Goal: Task Accomplishment & Management: Complete application form

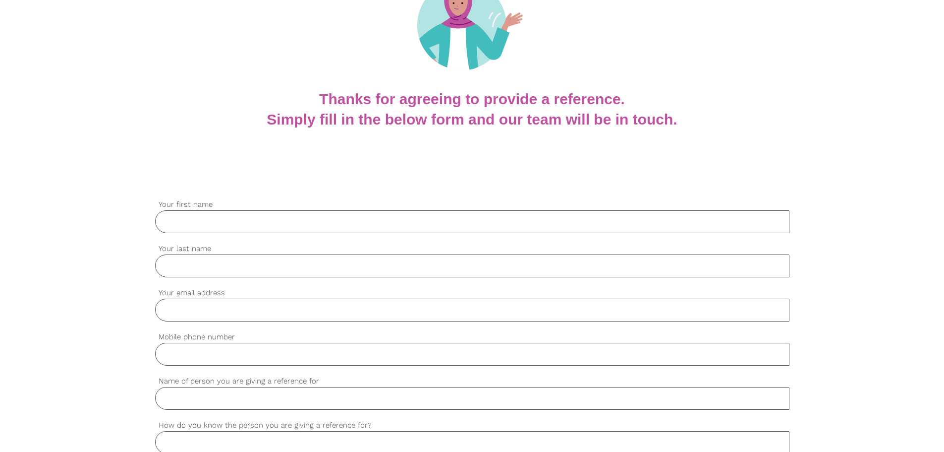
scroll to position [49, 0]
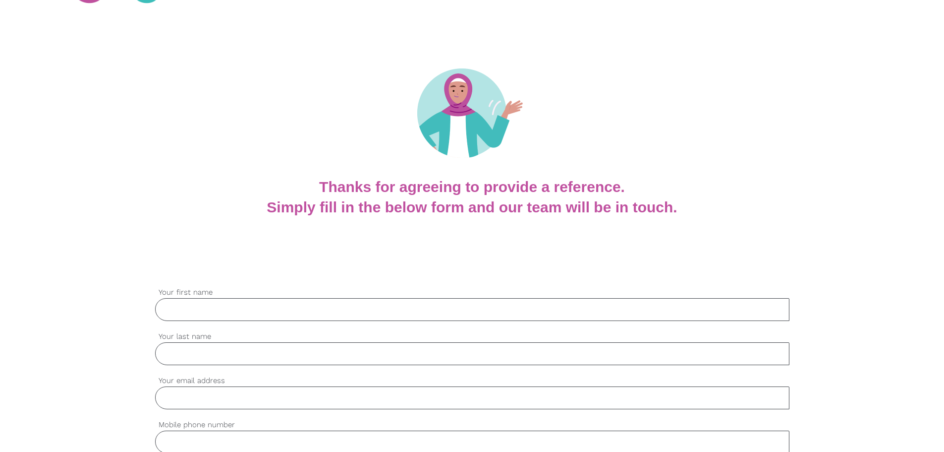
click at [320, 319] on input "Your first name" at bounding box center [472, 309] width 635 height 23
type input "Yueting"
type input "Liao"
type input "[EMAIL_ADDRESS][DOMAIN_NAME]"
type input "0475261668"
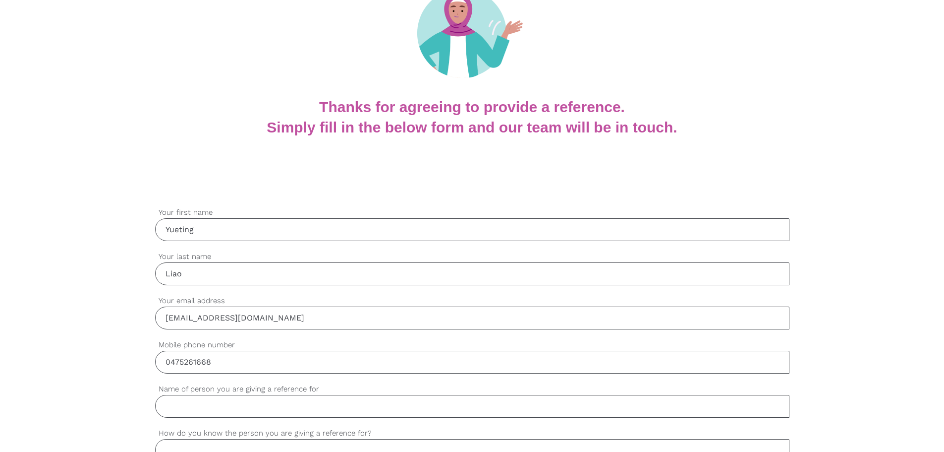
scroll to position [148, 0]
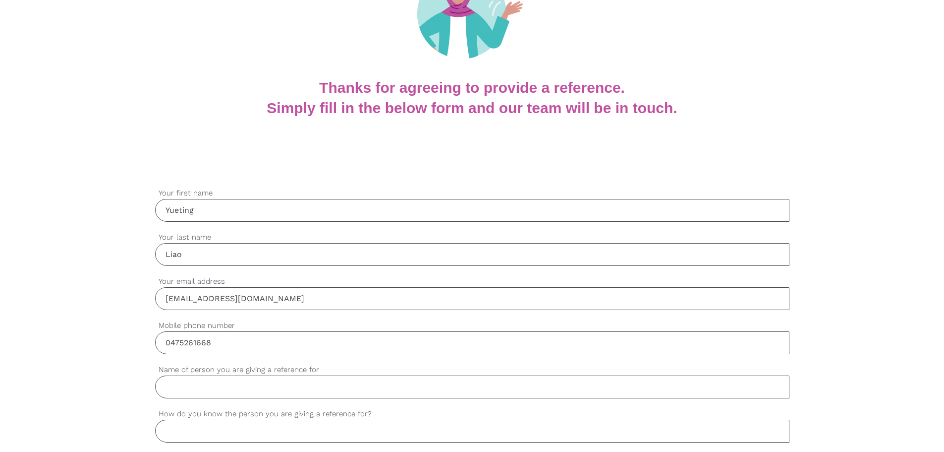
click at [265, 211] on input "Yueting" at bounding box center [472, 210] width 635 height 23
type input "[PERSON_NAME]"
click at [220, 300] on input "[EMAIL_ADDRESS][DOMAIN_NAME]" at bounding box center [472, 298] width 635 height 23
type input "[EMAIL_ADDRESS][DOMAIN_NAME]"
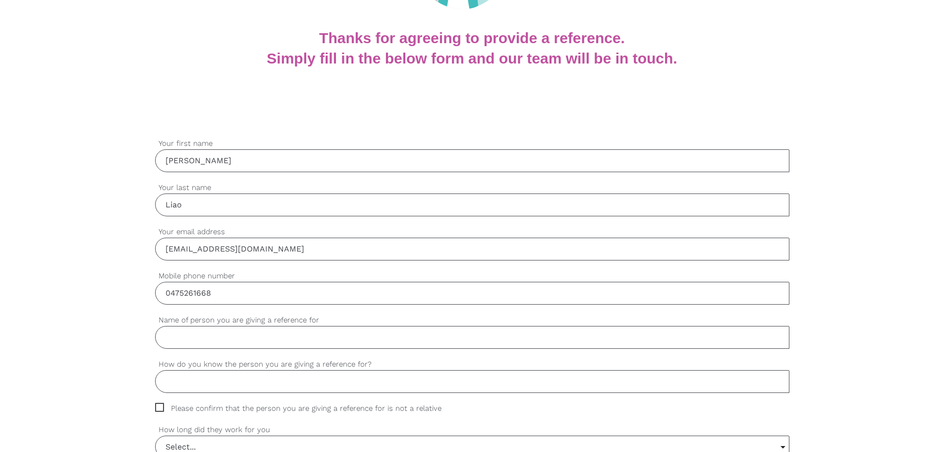
click at [231, 340] on input "Name of person you are giving a reference for" at bounding box center [472, 337] width 635 height 23
paste input "[PERSON_NAME]"
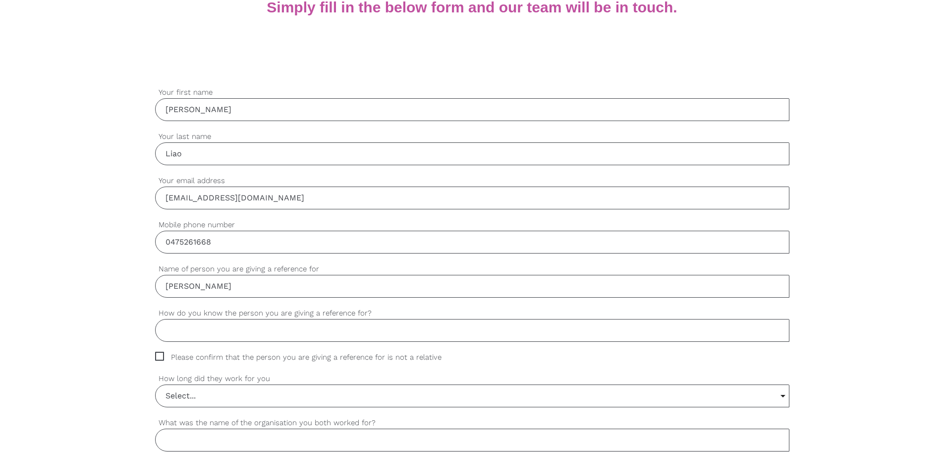
scroll to position [297, 0]
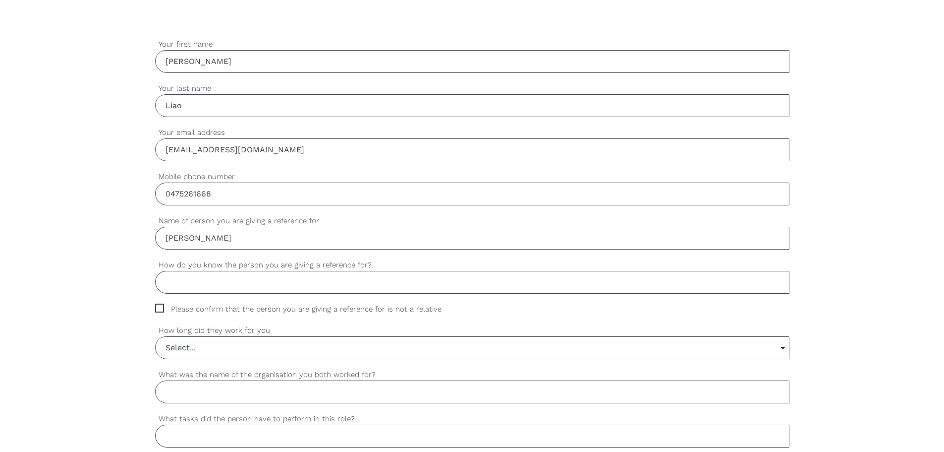
type input "[PERSON_NAME]"
click at [263, 277] on input "How do you know the person you are giving a reference for?" at bounding box center [472, 282] width 635 height 23
click at [277, 303] on span "Please confirm that the person you are giving a reference for is not a relative" at bounding box center [307, 308] width 305 height 11
click at [162, 303] on input "Please confirm that the person you are giving a reference for is not a relative" at bounding box center [158, 306] width 6 height 6
checkbox input "true"
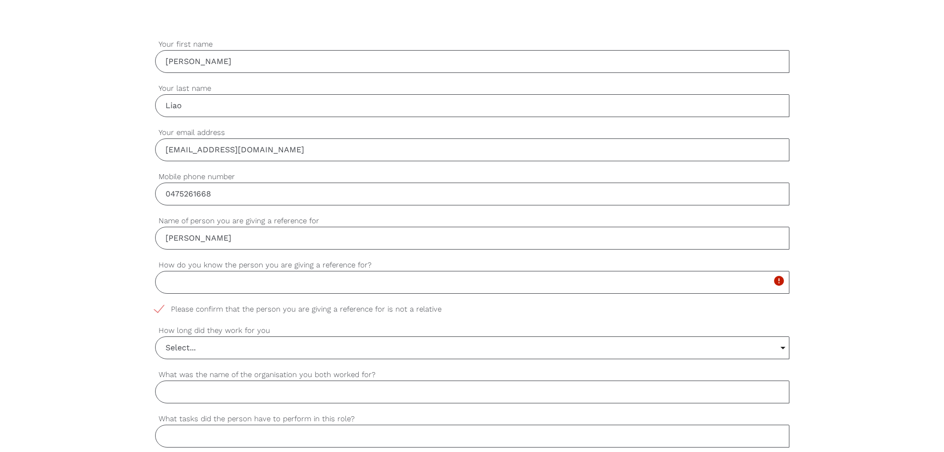
click at [289, 286] on input "How do you know the person you are giving a reference for?" at bounding box center [472, 282] width 635 height 23
click at [279, 351] on input "Select..." at bounding box center [473, 348] width 634 height 22
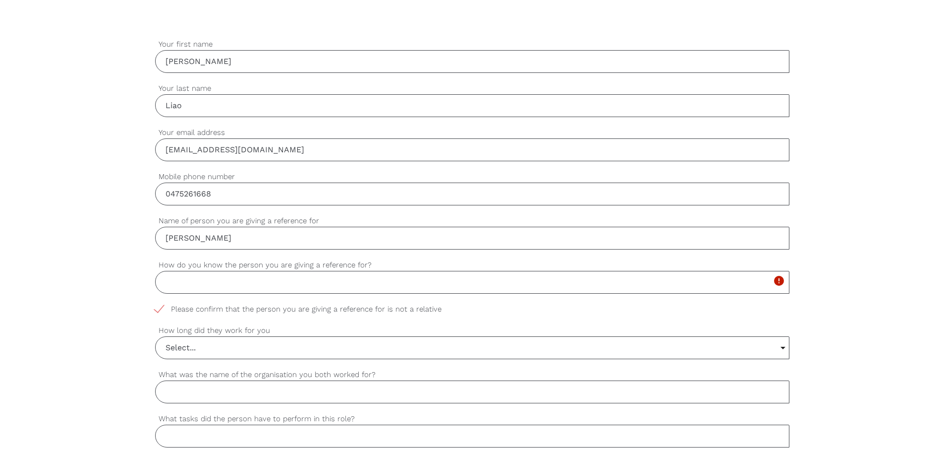
click at [221, 275] on input "How do you know the person you are giving a reference for?" at bounding box center [472, 282] width 635 height 23
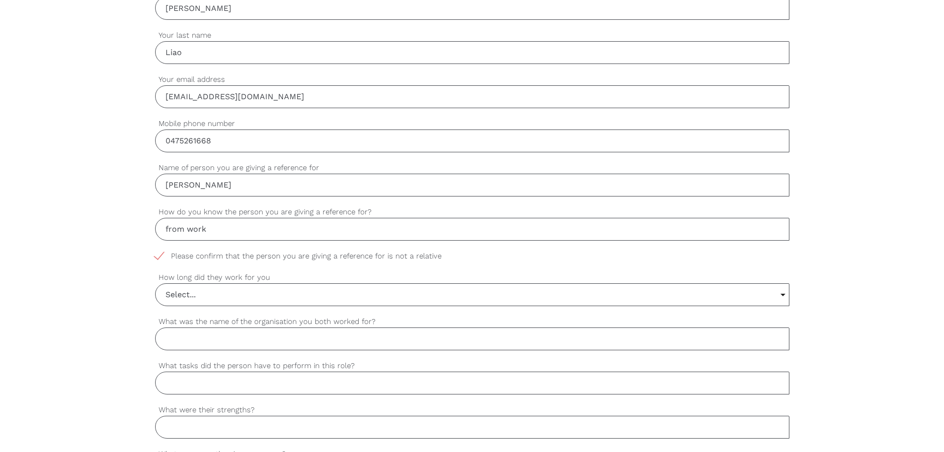
scroll to position [352, 0]
type input "from work"
click at [198, 299] on input "Select..." at bounding box center [473, 293] width 634 height 22
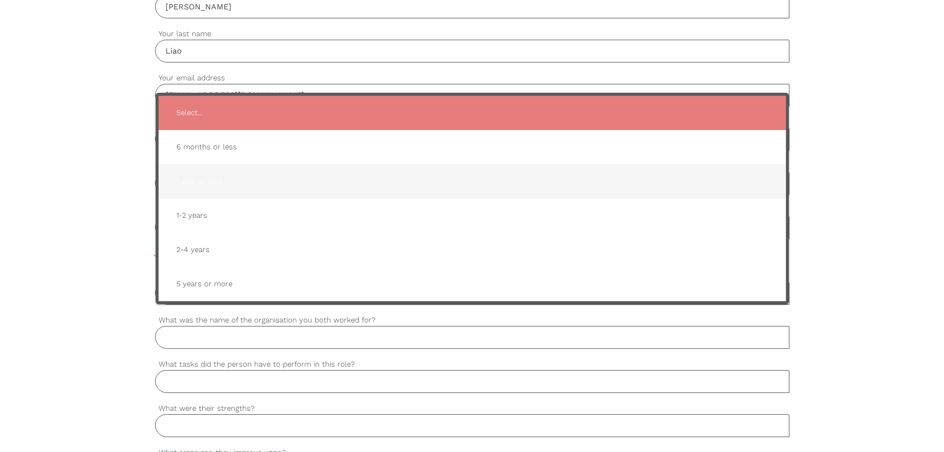
click at [221, 184] on span "1 year or less" at bounding box center [473, 181] width 608 height 24
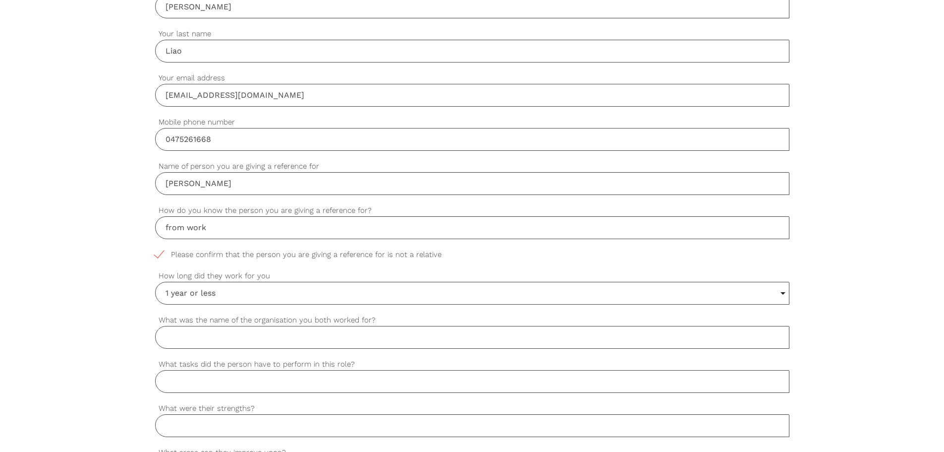
scroll to position [411, 0]
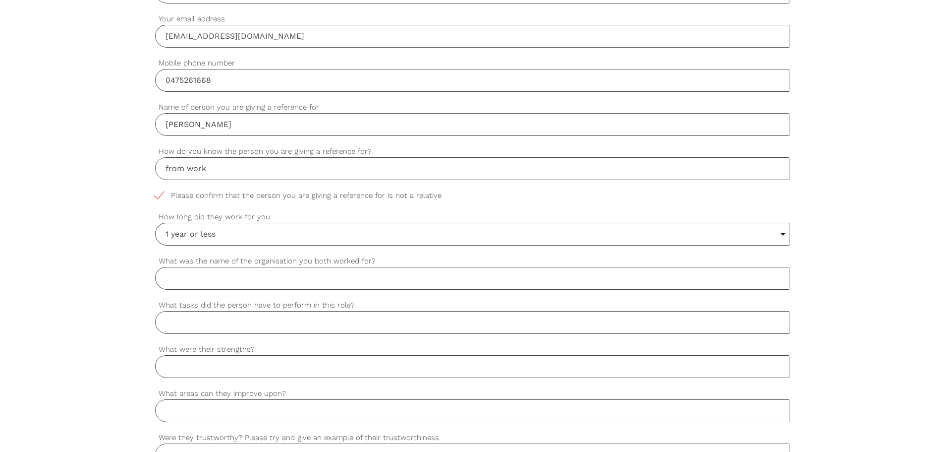
click at [212, 243] on input "1 year or less" at bounding box center [473, 234] width 634 height 22
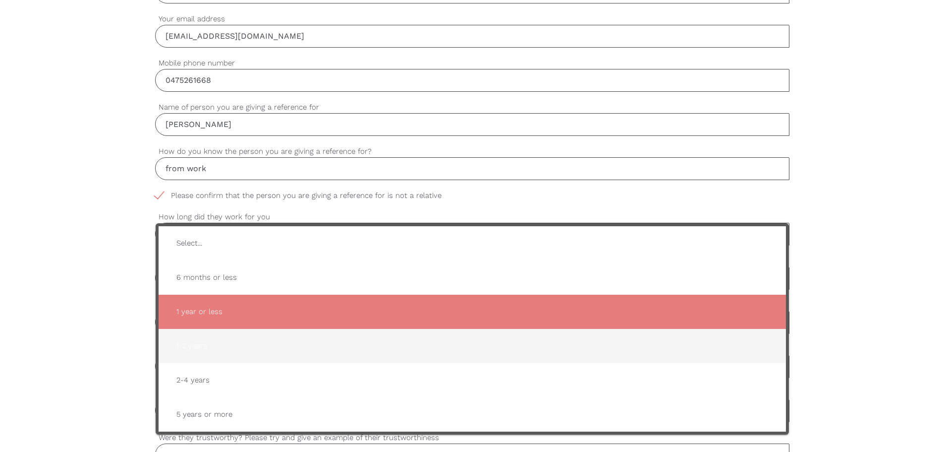
click at [236, 353] on span "1-2 years" at bounding box center [473, 346] width 608 height 24
type input "1-2 years"
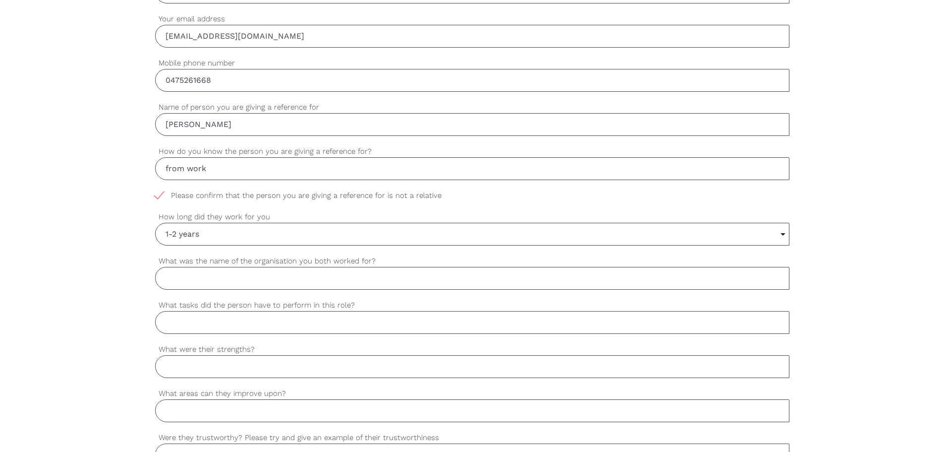
click at [110, 245] on div "settings [PERSON_NAME] Your first name settings [PERSON_NAME] Your last name se…" at bounding box center [472, 370] width 944 height 931
click at [221, 278] on input "What was the name of the organisation you both worked for?" at bounding box center [472, 278] width 635 height 23
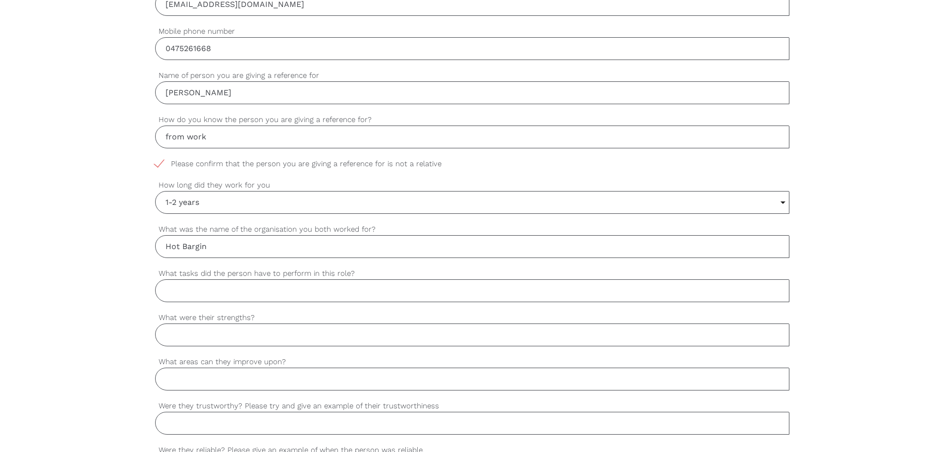
scroll to position [460, 0]
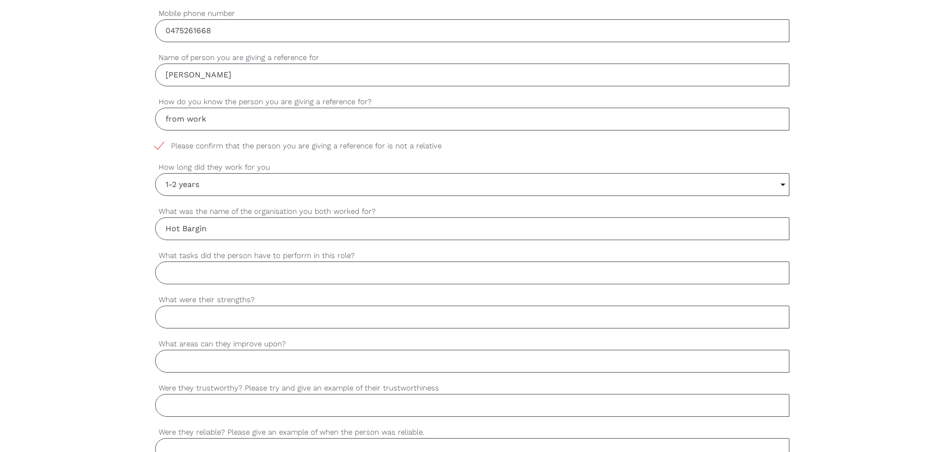
type input "Hot Bargin"
click at [137, 162] on div "settings [PERSON_NAME] Your first name settings [PERSON_NAME] Your last name se…" at bounding box center [472, 321] width 944 height 931
drag, startPoint x: 224, startPoint y: 114, endPoint x: 119, endPoint y: 121, distance: 104.4
click at [119, 121] on div "settings [PERSON_NAME] Your first name settings [PERSON_NAME] Your last name se…" at bounding box center [472, 321] width 944 height 931
type input "co-worker"
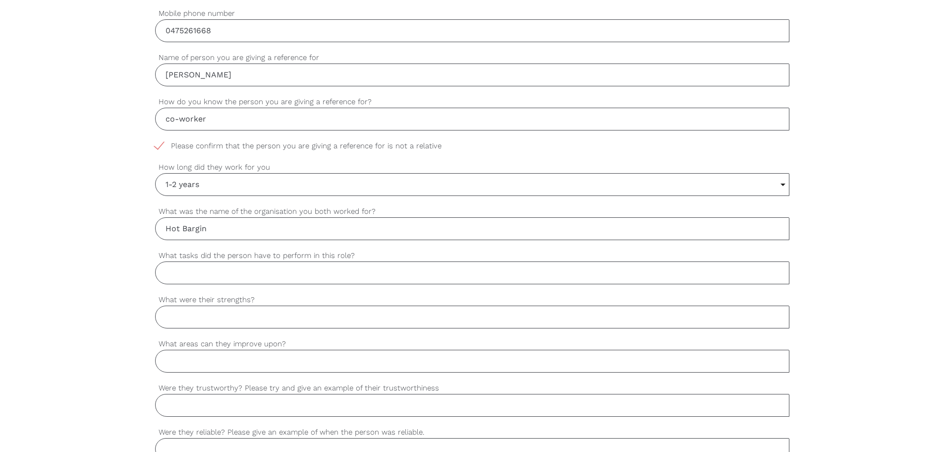
click at [113, 114] on div "settings [PERSON_NAME] Your first name settings [PERSON_NAME] Your last name se…" at bounding box center [472, 321] width 944 height 931
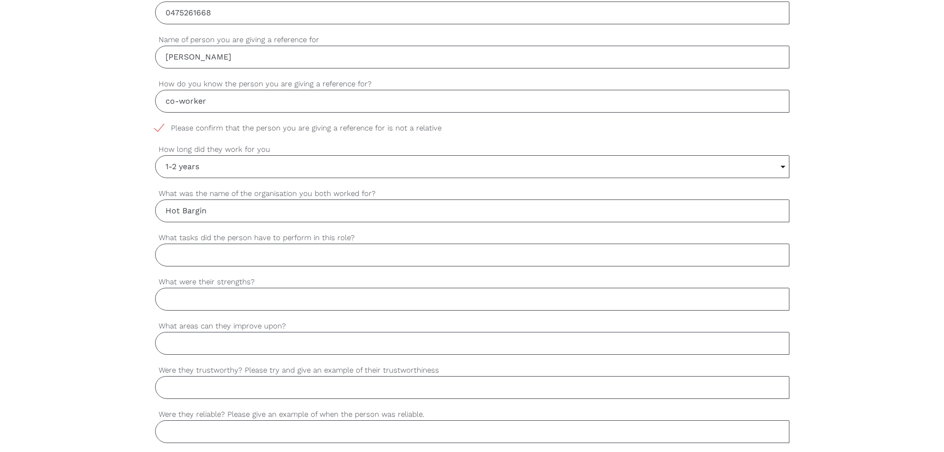
scroll to position [510, 0]
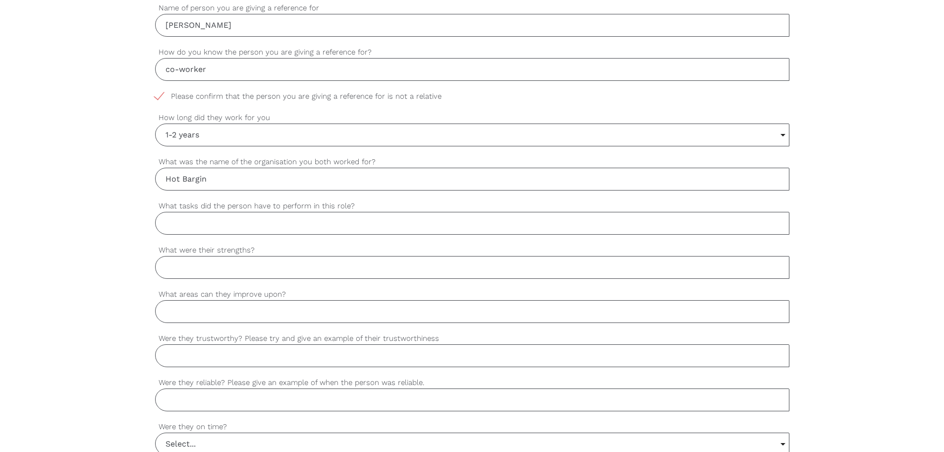
click at [218, 234] on input "What tasks did the person have to perform in this role?" at bounding box center [472, 223] width 635 height 23
drag, startPoint x: 263, startPoint y: 206, endPoint x: 307, endPoint y: 204, distance: 43.7
click at [307, 204] on label "What tasks did the person have to perform in this role?" at bounding box center [472, 205] width 635 height 11
click at [307, 212] on input "What tasks did the person have to perform in this role?" at bounding box center [472, 223] width 635 height 23
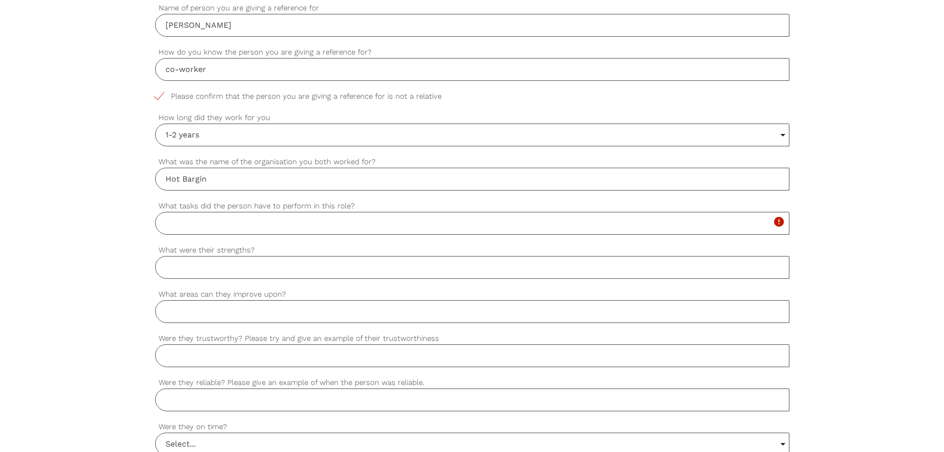
click at [173, 223] on input "What tasks did the person have to perform in this role?" at bounding box center [472, 223] width 635 height 23
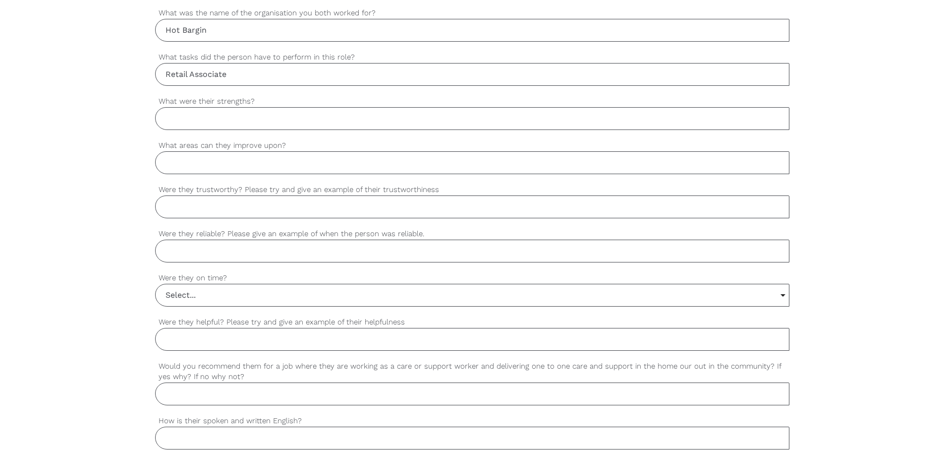
scroll to position [609, 0]
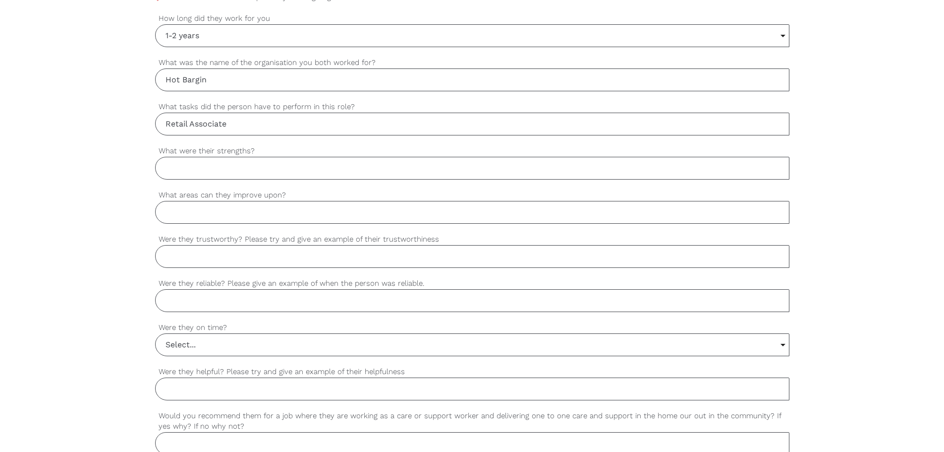
type input "Retail Associate"
click at [102, 188] on div "settings [PERSON_NAME] Your first name settings [PERSON_NAME] Your last name se…" at bounding box center [472, 172] width 944 height 931
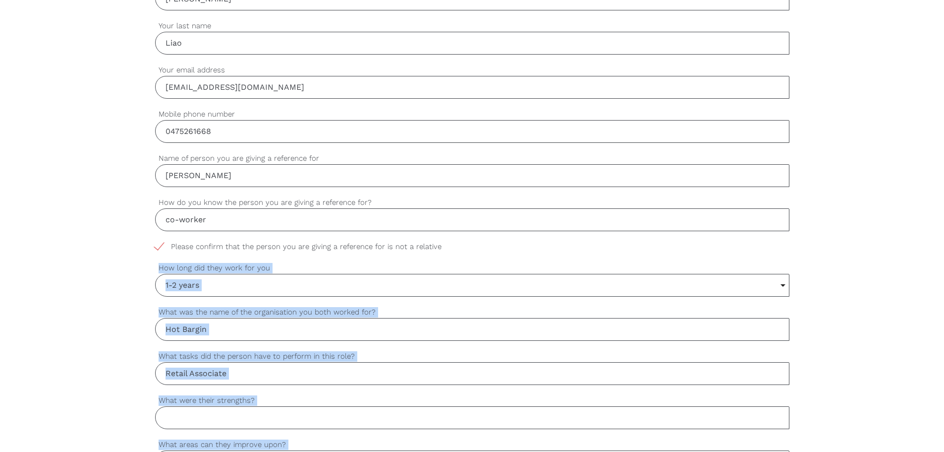
scroll to position [361, 0]
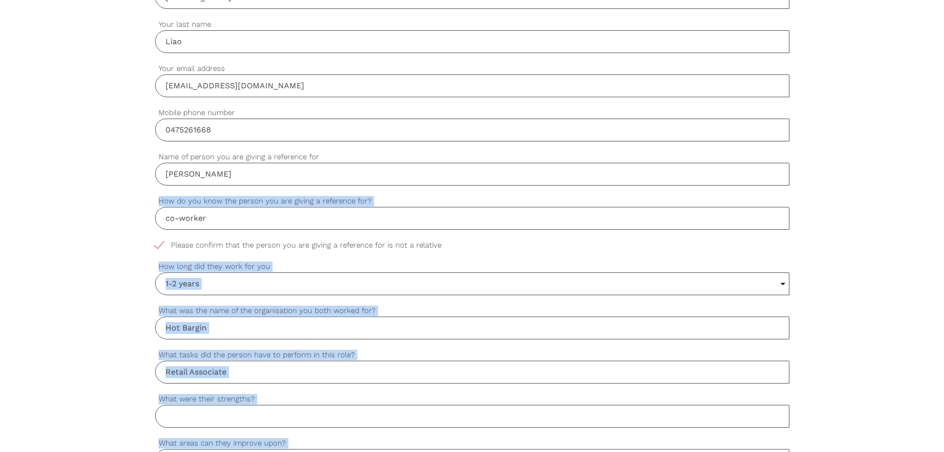
drag, startPoint x: 338, startPoint y: 255, endPoint x: 128, endPoint y: 196, distance: 218.3
click at [128, 196] on div "settings [PERSON_NAME] Your first name settings [PERSON_NAME] Your last name se…" at bounding box center [472, 420] width 944 height 931
copy div "How do you know the person you are giving a reference for? settings Please conf…"
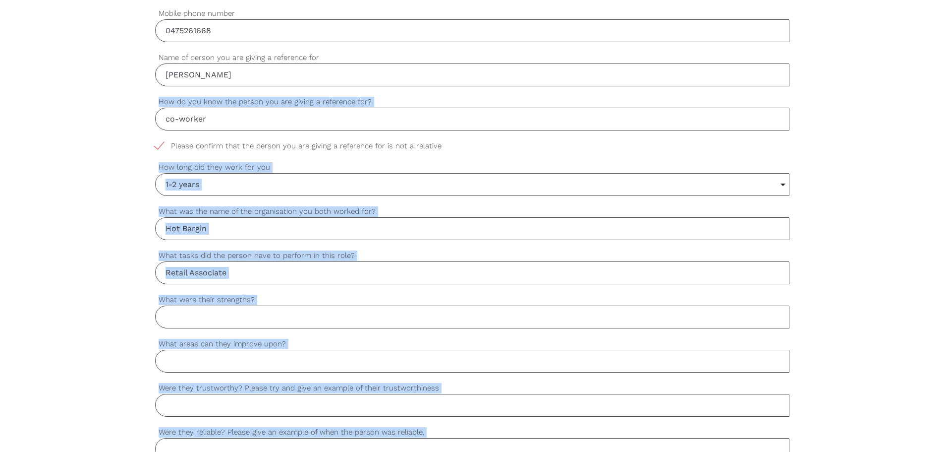
click at [125, 286] on div "settings [PERSON_NAME] Your first name settings [PERSON_NAME] Your last name se…" at bounding box center [472, 321] width 944 height 931
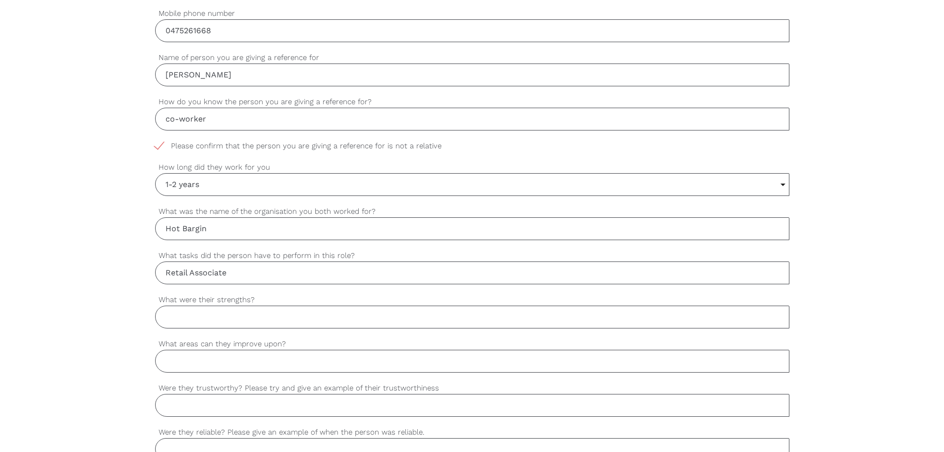
scroll to position [510, 0]
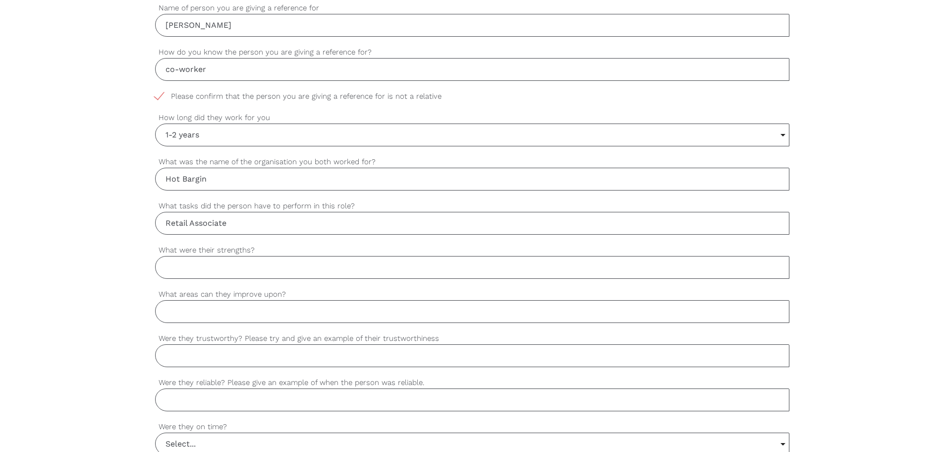
click at [211, 259] on input "What were their strengths?" at bounding box center [472, 267] width 635 height 23
paste input "Moria assisted customers, operated the cash register, handled cash, restocked s…"
type input "Moria assisted customers, operated the cash register, handled cash, restocked s…"
drag, startPoint x: 241, startPoint y: 222, endPoint x: 154, endPoint y: 225, distance: 87.8
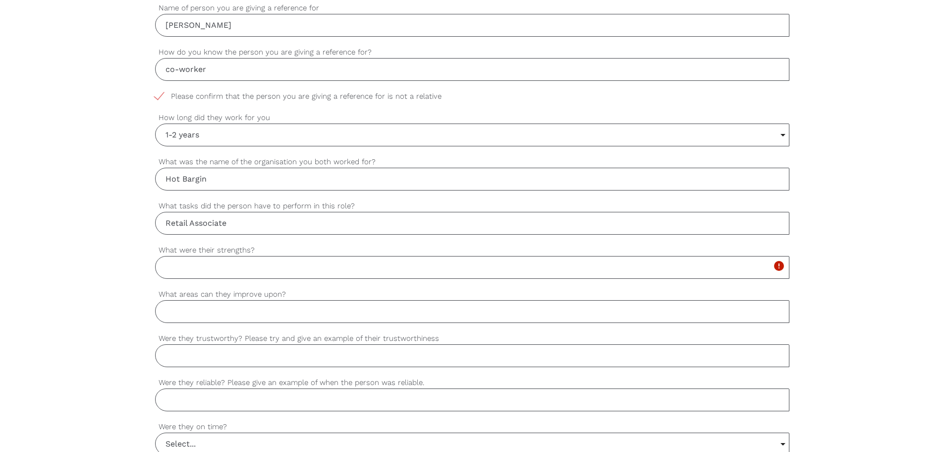
click at [154, 225] on div "settings [PERSON_NAME] Your first name settings [PERSON_NAME] Your last name se…" at bounding box center [472, 271] width 944 height 931
click at [209, 226] on input "Retail Associate" at bounding box center [472, 223] width 635 height 23
drag, startPoint x: 235, startPoint y: 221, endPoint x: 156, endPoint y: 222, distance: 78.3
click at [156, 222] on input "Retail Associate" at bounding box center [472, 223] width 635 height 23
paste input "Moria assisted customers, operated the cash register, handled cash, restocked s…"
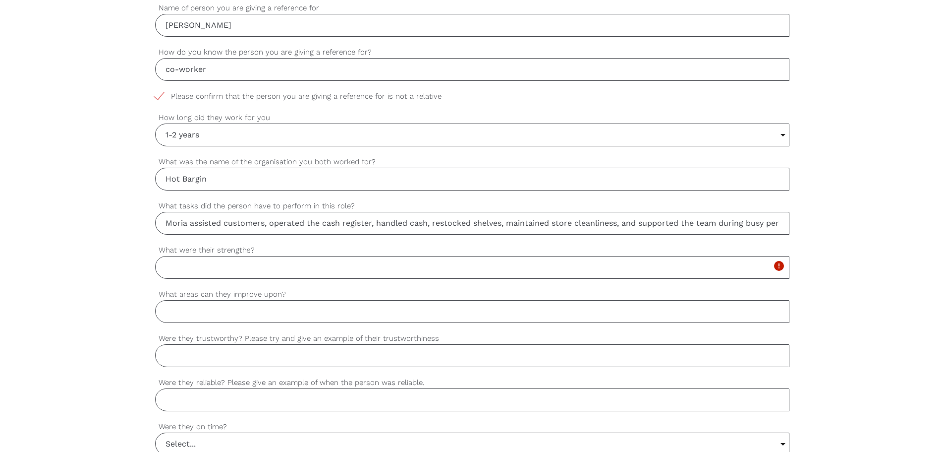
scroll to position [0, 21]
click at [255, 220] on input "Moria assisted customers, operated the cash register, handled cash, restocked s…" at bounding box center [472, 223] width 635 height 23
click at [306, 220] on input "Moria assisted customers, operated the cash register, handled cash, restocked s…" at bounding box center [472, 223] width 635 height 23
click at [444, 222] on input "Moria assisted customers, operated the cash register, handled cash, restocked s…" at bounding box center [472, 223] width 635 height 23
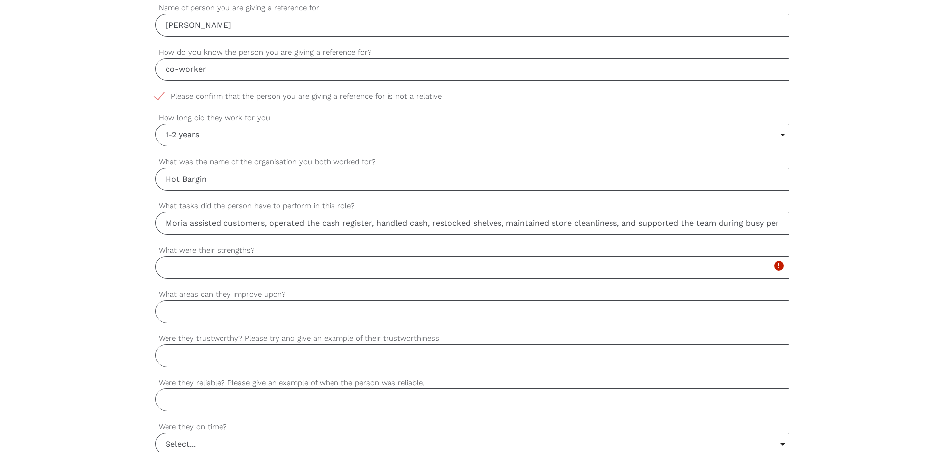
paste input "text"
type input "assisted customers, operated the cash register, handled cash, restocked shelves…"
drag, startPoint x: 295, startPoint y: 265, endPoint x: 288, endPoint y: 260, distance: 8.1
click at [295, 266] on input "What were their strengths?" at bounding box center [472, 267] width 635 height 23
paste input "is hardworking, approachable, and very customer-focused. She has excellent comm…"
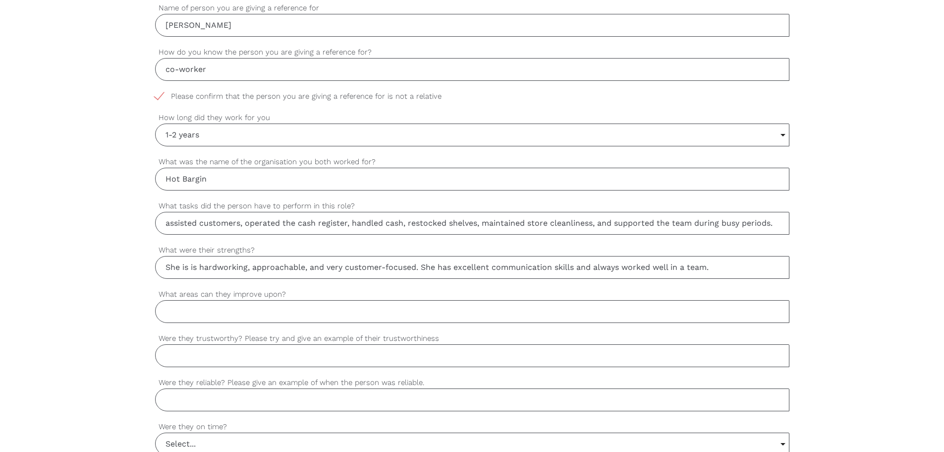
click at [194, 266] on input "She is is hardworking, approachable, and very customer-focused. She has excelle…" at bounding box center [472, 267] width 635 height 23
type input "She is hardworking, approachable, and very customer-focused. She has excellent …"
click at [194, 320] on input "What areas can they improve upon?" at bounding box center [472, 311] width 635 height 23
paste input "At times, [PERSON_NAME] could take on too much responsibility herself rather th…"
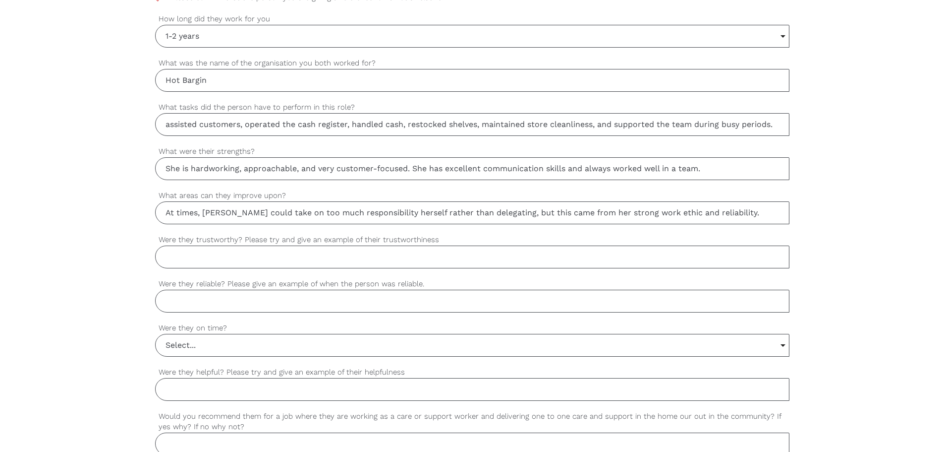
scroll to position [609, 0]
type input "At times, [PERSON_NAME] could take on too much responsibility herself rather th…"
click at [229, 262] on input "Were they trustworthy? Please try and give an example of their trustworthiness" at bounding box center [472, 256] width 635 height 23
click at [233, 251] on input "Were they trustworthy? Please try and give an example of their trustworthiness" at bounding box center [472, 256] width 635 height 23
paste input "Yes. [PERSON_NAME] frequently handled cash transactions and store keys, and she…"
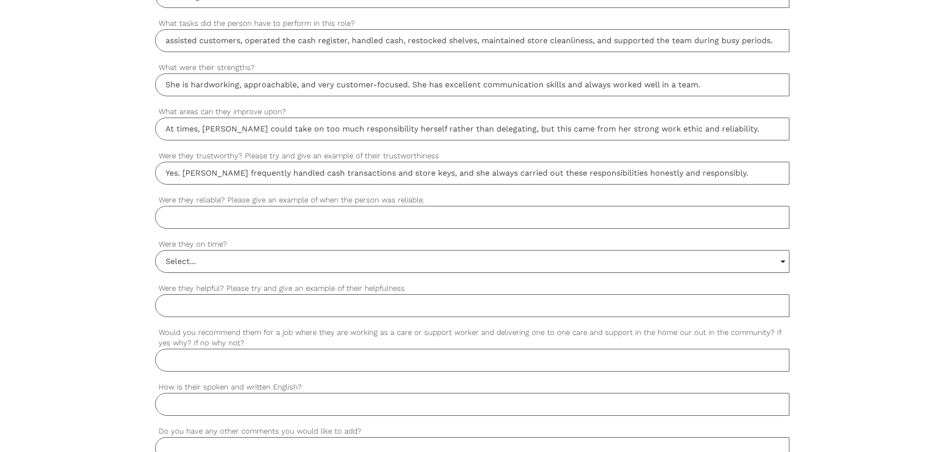
scroll to position [708, 0]
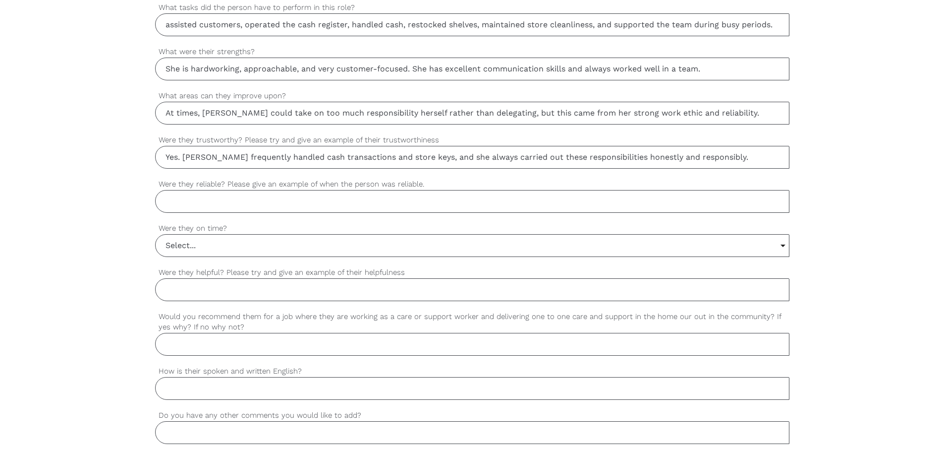
type input "Yes. [PERSON_NAME] frequently handled cash transactions and store keys, and she…"
click at [304, 207] on input "Were they reliable? Please give an example of when the person was reliable." at bounding box center [472, 201] width 635 height 23
click at [278, 210] on input "Were they reliable? Please give an example of when the person was reliable." at bounding box center [472, 201] width 635 height 23
paste input "Yes, very reliable. For example, whenever we had unexpected staff shortages, [P…"
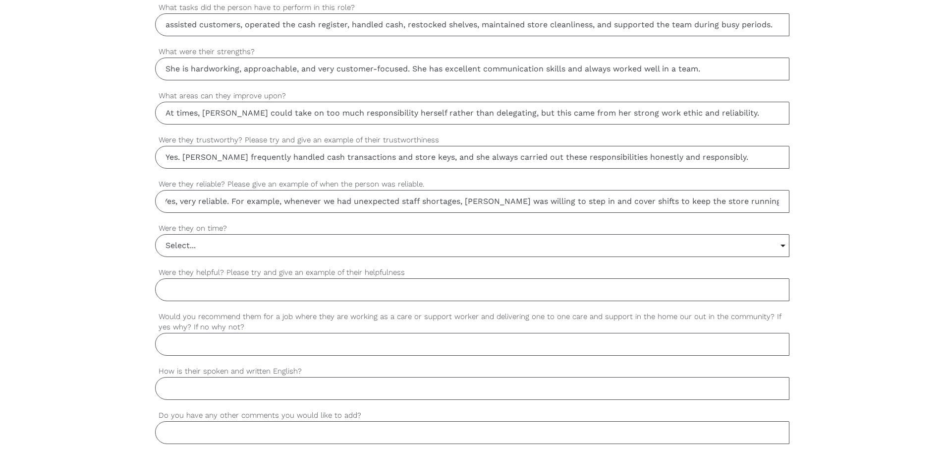
click at [252, 210] on input "Yes, very reliable. For example, whenever we had unexpected staff shortages, [P…" at bounding box center [472, 201] width 635 height 23
drag, startPoint x: 303, startPoint y: 202, endPoint x: 444, endPoint y: 193, distance: 141.6
click at [444, 193] on input "Yes, very reliable. For example, whenever we had unexpected staff shortages, [P…" at bounding box center [472, 201] width 635 height 23
click at [447, 200] on input "Yes, very reliable. For example, whenever we had unexpected staff shortages, [P…" at bounding box center [472, 201] width 635 height 23
type input "Yes, very reliable. For example, whenever we had unexpected staff shortages, [P…"
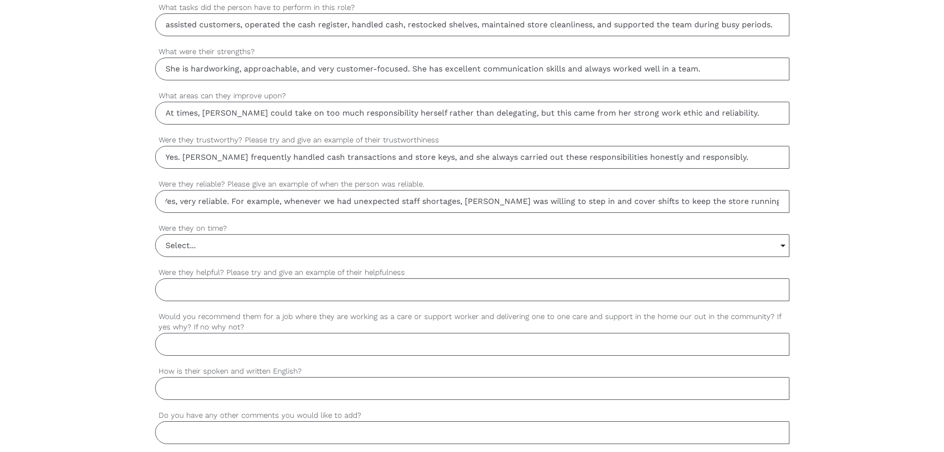
scroll to position [0, 0]
click at [583, 235] on input "Select..." at bounding box center [473, 246] width 634 height 22
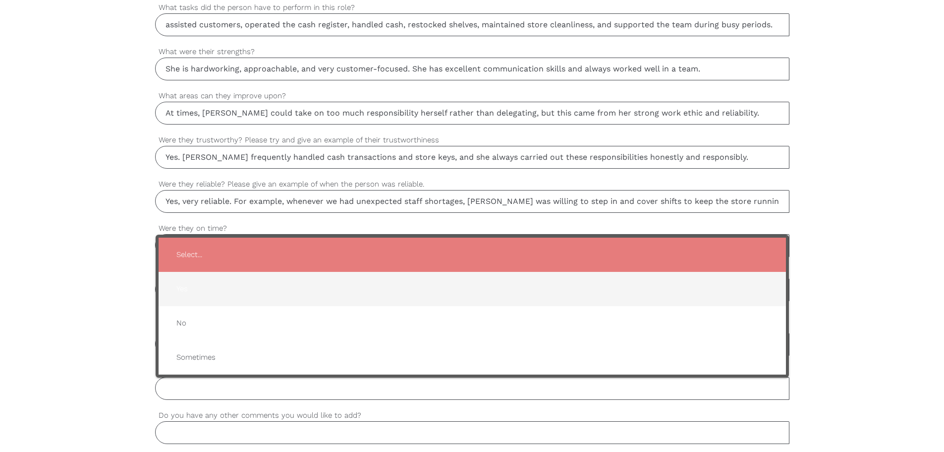
click at [332, 285] on span "Yes" at bounding box center [473, 289] width 608 height 24
type input "Yes"
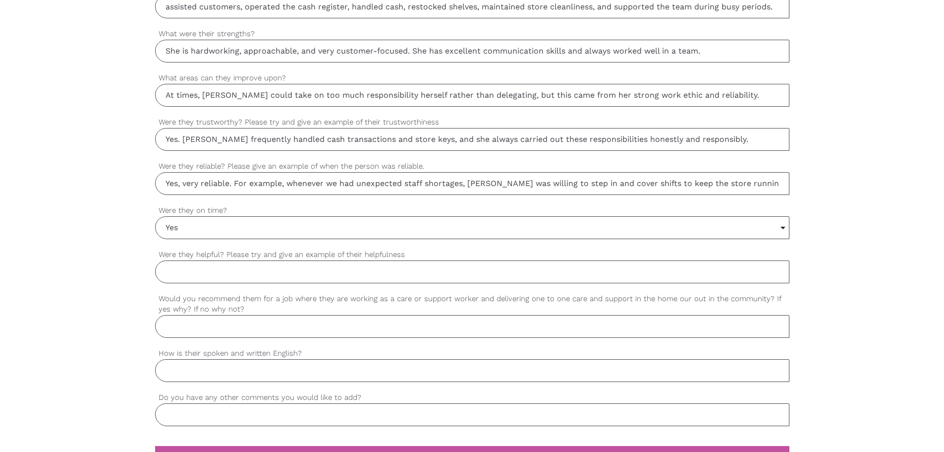
scroll to position [758, 0]
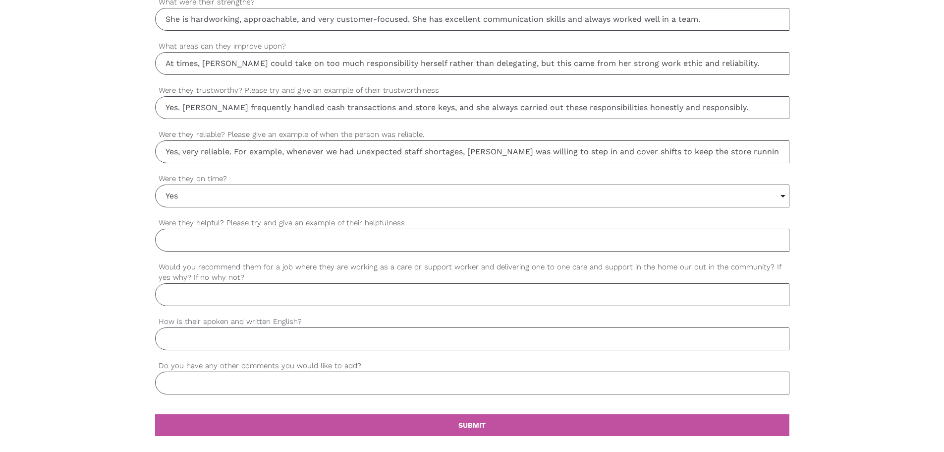
click at [239, 244] on input "Were they helpful? Please try and give an example of their helpfulness" at bounding box center [472, 240] width 635 height 23
paste input "Yes. [PERSON_NAME] often stayed behind after closing hours to help with stock o…"
drag, startPoint x: 204, startPoint y: 244, endPoint x: 185, endPoint y: 244, distance: 18.8
click at [185, 244] on input "Yes. [PERSON_NAME] often stayed behind after closing hours to help with stock o…" at bounding box center [472, 240] width 635 height 23
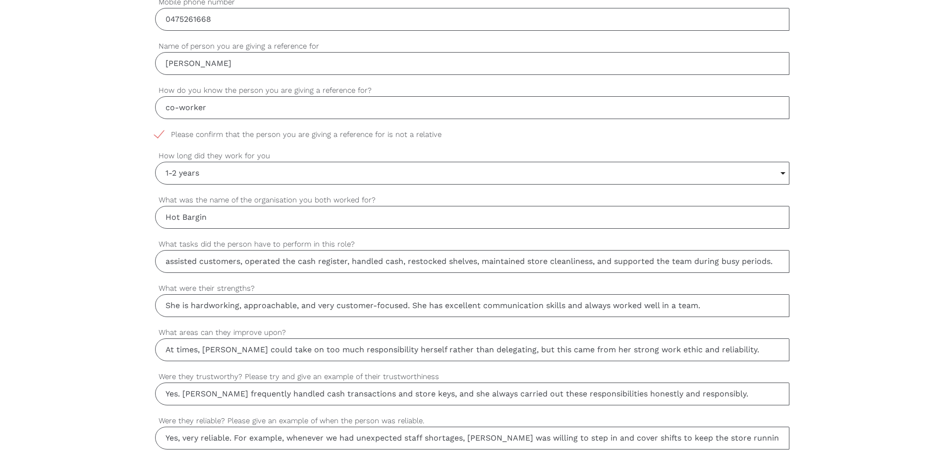
scroll to position [496, 0]
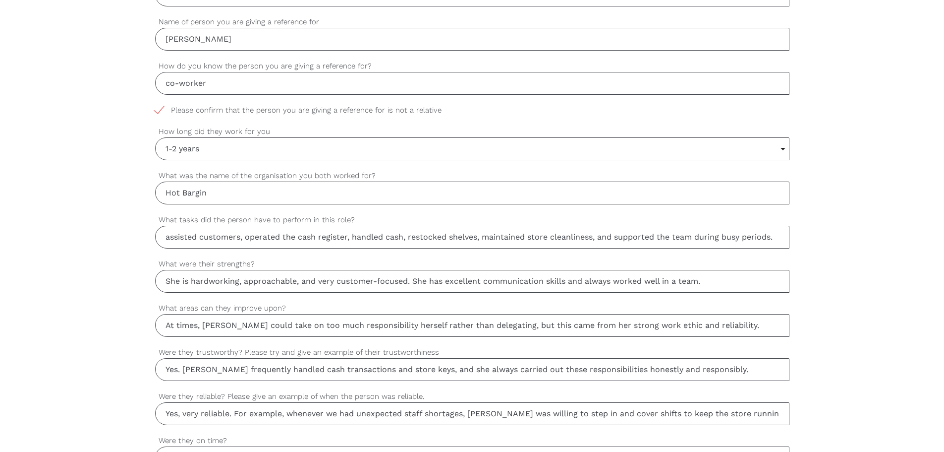
type input "Yes. She often stayed behind after closing hours to help with stock or assist c…"
click at [219, 329] on input "At times, [PERSON_NAME] could take on too much responsibility herself rather th…" at bounding box center [472, 325] width 635 height 23
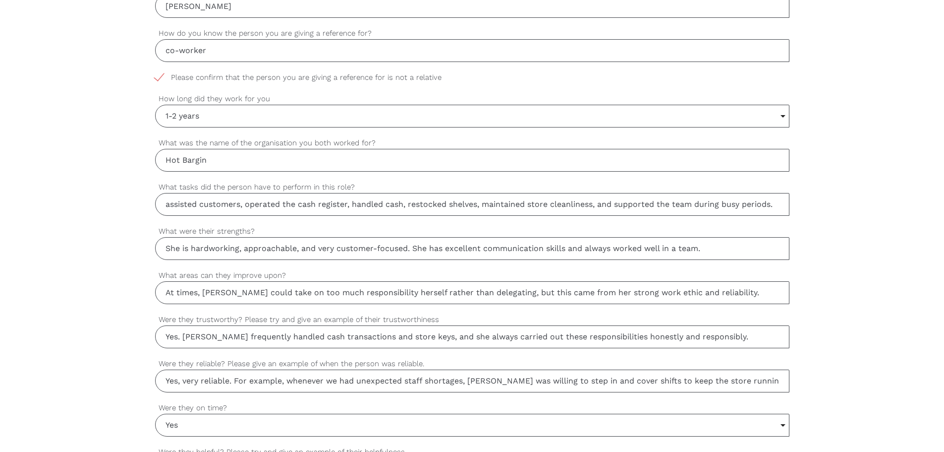
scroll to position [530, 0]
type input "At times, [PERSON_NAME] could take on too much responsibility herself rather th…"
click at [196, 340] on input "Yes. [PERSON_NAME] frequently handled cash transactions and store keys, and she…" at bounding box center [472, 335] width 635 height 23
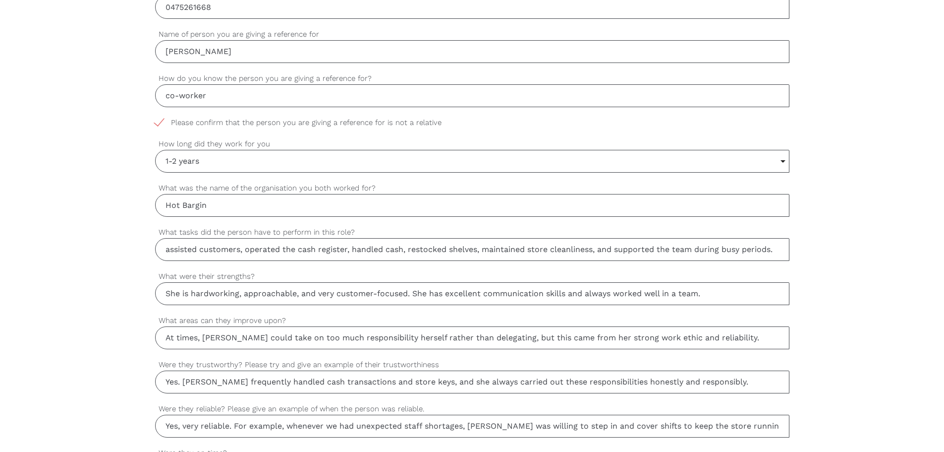
scroll to position [629, 0]
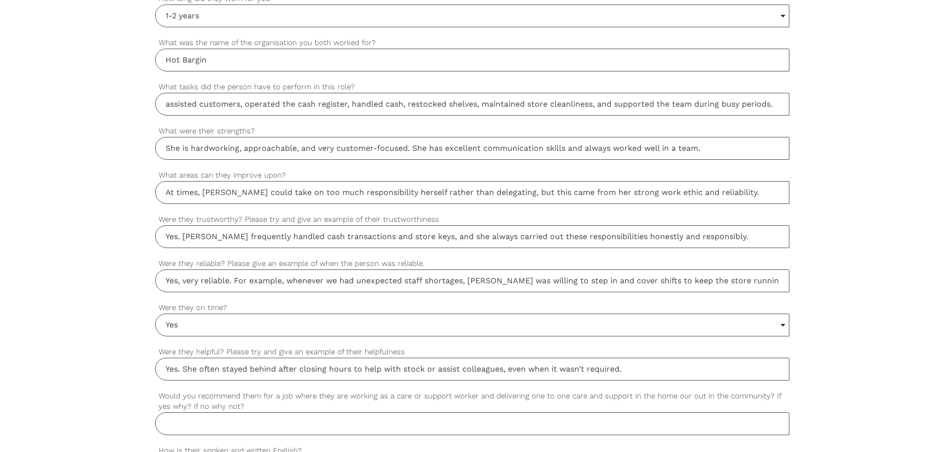
type input "Yes. [PERSON_NAME] frequently handled cash transactions and store keys, and she…"
drag, startPoint x: 489, startPoint y: 283, endPoint x: 476, endPoint y: 281, distance: 13.0
click at [476, 281] on input "Yes, very reliable. For example, whenever we had unexpected staff shortages, [P…" at bounding box center [472, 280] width 635 height 23
click at [479, 281] on input "Yes, very reliable. For example, whenever we had unexpected staff shortages, [P…" at bounding box center [472, 280] width 635 height 23
click at [483, 283] on input "Yes, very reliable. For example, whenever we had unexpected staff shortages, [P…" at bounding box center [472, 280] width 635 height 23
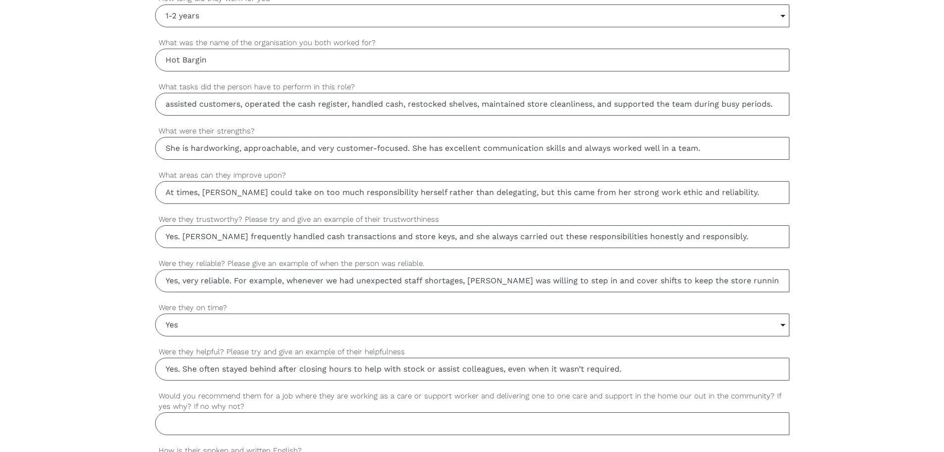
click at [486, 284] on input "Yes, very reliable. For example, whenever we had unexpected staff shortages, [P…" at bounding box center [472, 280] width 635 height 23
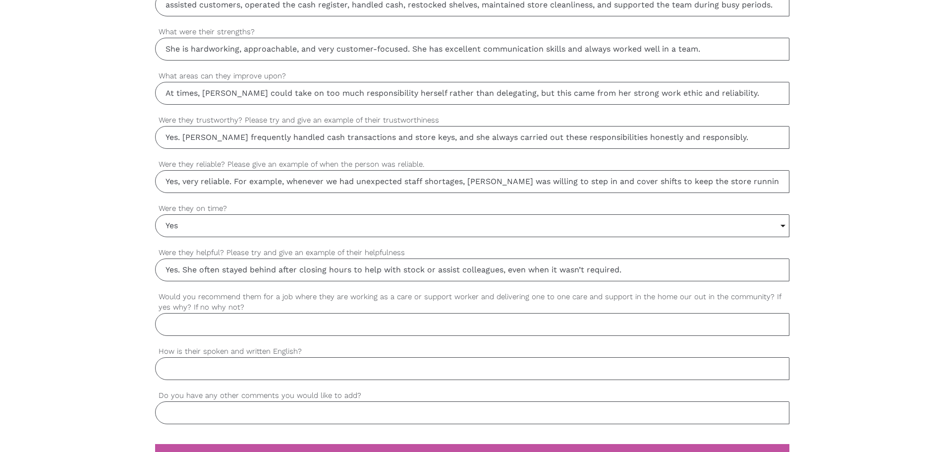
type input "Yes, very reliable. For example, whenever we had unexpected staff shortages, [P…"
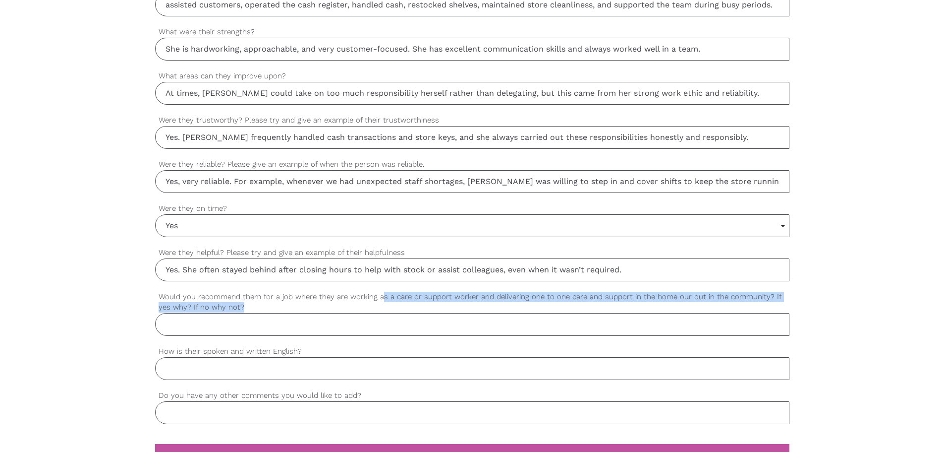
drag, startPoint x: 234, startPoint y: 302, endPoint x: 382, endPoint y: 296, distance: 148.4
click at [382, 296] on label "Would you recommend them for a job where they are working as a care or support …" at bounding box center [472, 302] width 635 height 22
click at [392, 296] on label "Would you recommend them for a job where they are working as a care or support …" at bounding box center [472, 302] width 635 height 22
click at [392, 313] on input "Would you recommend them for a job where they are working as a care or support …" at bounding box center [472, 324] width 635 height 23
drag, startPoint x: 310, startPoint y: 300, endPoint x: 417, endPoint y: 306, distance: 107.7
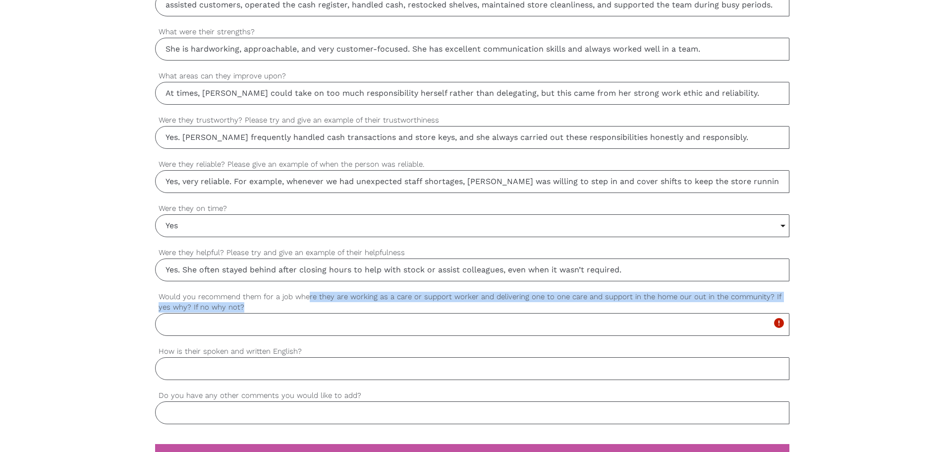
click at [417, 306] on label "Would you recommend them for a job where they are working as a care or support …" at bounding box center [472, 302] width 635 height 22
click at [502, 300] on label "Would you recommend them for a job where they are working as a care or support …" at bounding box center [472, 302] width 635 height 22
click at [502, 313] on input "Would you recommend them for a job where they are working as a care or support …" at bounding box center [472, 324] width 635 height 23
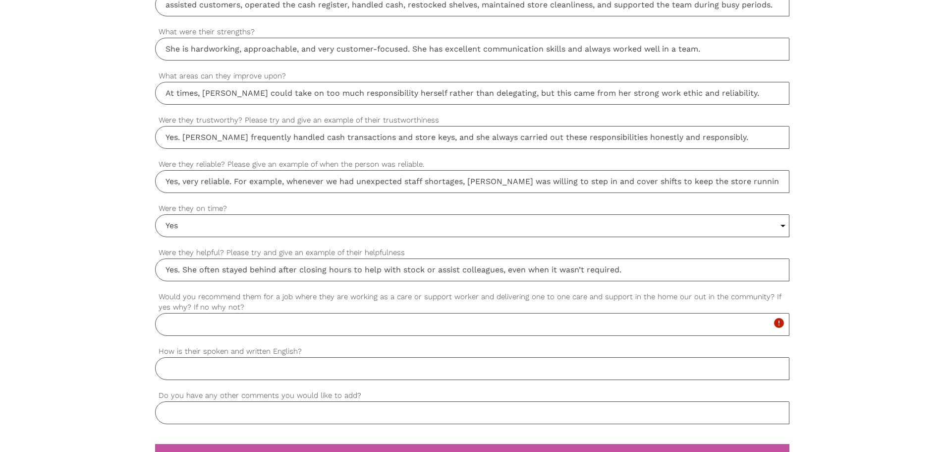
click at [281, 333] on input "Would you recommend them for a job where they are working as a care or support …" at bounding box center [472, 324] width 635 height 23
paste input "Yes, I would highly recommend [PERSON_NAME]. She is caring, patient, and depend…"
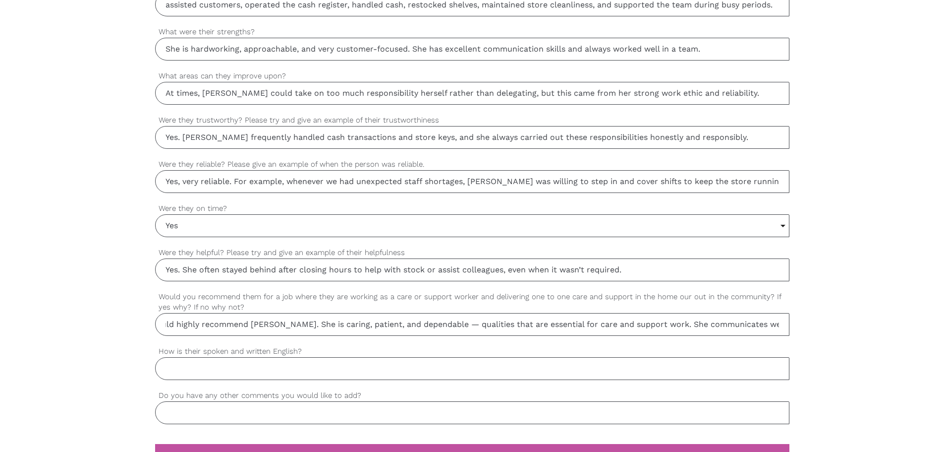
scroll to position [0, 0]
drag, startPoint x: 323, startPoint y: 328, endPoint x: 463, endPoint y: 319, distance: 140.6
click at [463, 319] on input "Yes, I would highly recommend [PERSON_NAME]. She is caring, patient, and depend…" at bounding box center [472, 324] width 635 height 23
click at [493, 323] on input "Yes, I would highly recommend [PERSON_NAME]. She is caring, patient, and depend…" at bounding box center [472, 324] width 635 height 23
click at [470, 326] on input "Yes, I would highly recommend [PERSON_NAME]. She is caring, patient, and depend…" at bounding box center [472, 324] width 635 height 23
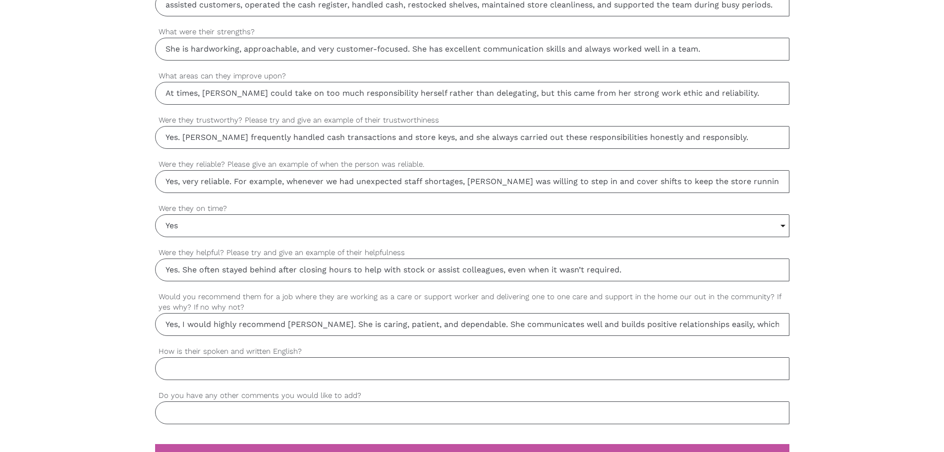
click at [565, 323] on input "Yes, I would highly recommend [PERSON_NAME]. She is caring, patient, and depend…" at bounding box center [472, 324] width 635 height 23
click at [633, 334] on input "Yes, I would highly recommend [PERSON_NAME]. She is caring, patient, and depend…" at bounding box center [472, 324] width 635 height 23
click at [545, 327] on input "Yes, I would highly recommend [PERSON_NAME]. She is caring, patient, and depend…" at bounding box center [472, 324] width 635 height 23
click at [626, 324] on input "Yes, I would highly recommend [PERSON_NAME]. She is caring, patient, and depend…" at bounding box center [472, 324] width 635 height 23
click at [722, 322] on input "Yes, I would highly recommend [PERSON_NAME]. She is caring, patient, and depend…" at bounding box center [472, 324] width 635 height 23
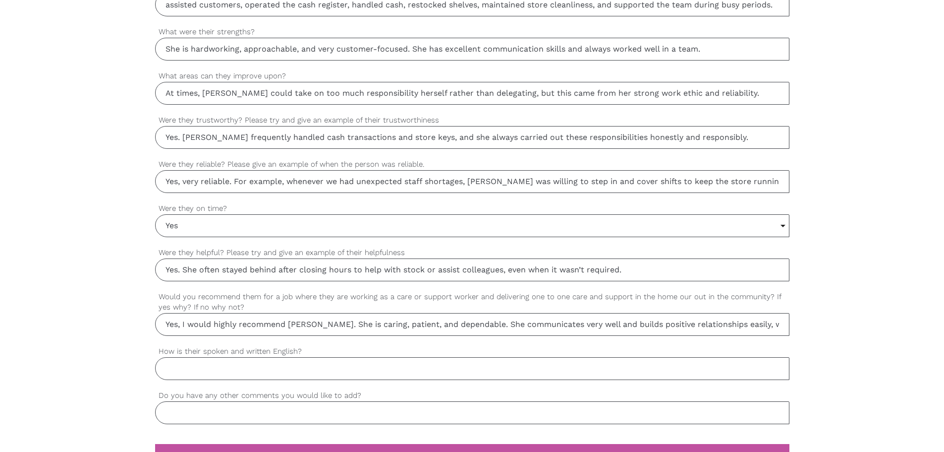
click at [745, 322] on input "Yes, I would highly recommend [PERSON_NAME]. She is caring, patient, and depend…" at bounding box center [472, 324] width 635 height 23
type input "Yes, I would highly recommend [PERSON_NAME]. She is caring, patient, and depend…"
drag, startPoint x: 531, startPoint y: 358, endPoint x: 516, endPoint y: 366, distance: 17.1
click at [529, 359] on input "How is their spoken and written English?" at bounding box center [472, 368] width 635 height 23
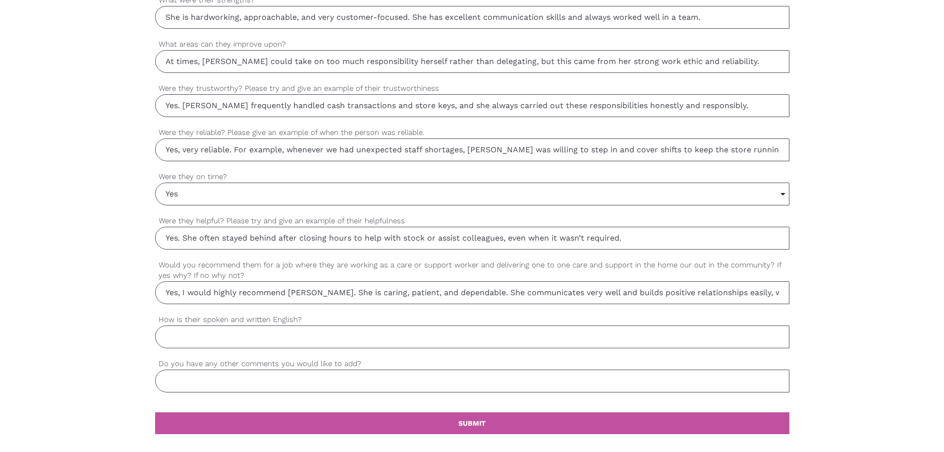
scroll to position [777, 0]
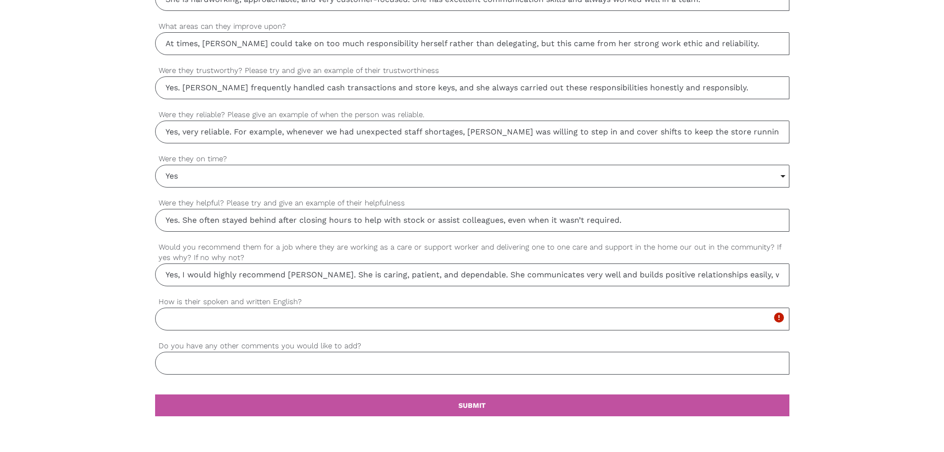
paste input "Her spoken and written English is excellent — clear, professional, and easy to …"
drag, startPoint x: 336, startPoint y: 319, endPoint x: 344, endPoint y: 318, distance: 8.1
click at [344, 318] on input "Her spoken and written English is excellent — clear, professional, and easy to …" at bounding box center [472, 318] width 635 height 23
click at [298, 321] on input "Her spoken and written English is excellent! clear, professional, and easy to u…" at bounding box center [472, 318] width 635 height 23
click at [357, 321] on input "Her spoken and written English is very excellent! clear, professional, and easy…" at bounding box center [472, 318] width 635 height 23
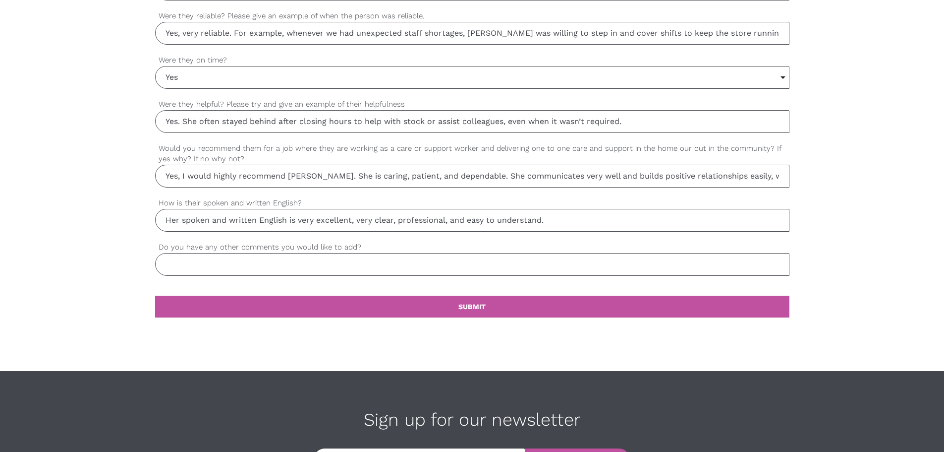
scroll to position [877, 0]
drag, startPoint x: 324, startPoint y: 262, endPoint x: 323, endPoint y: 236, distance: 25.3
click at [324, 262] on input "Do you have any other comments you would like to add?" at bounding box center [472, 263] width 635 height 23
click at [307, 218] on input "Her spoken and written English is very excellent, very clear, professional, and…" at bounding box center [472, 219] width 635 height 23
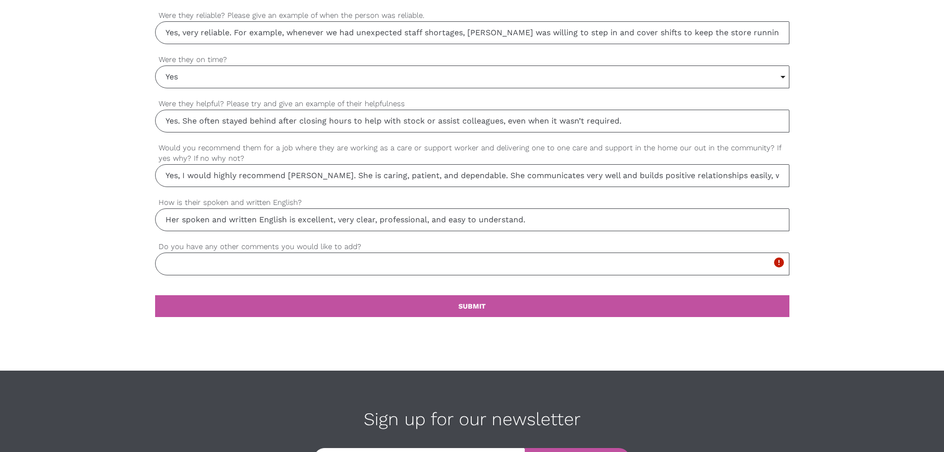
type input "Her spoken and written English is excellent, very clear, professional, and easy…"
click at [344, 257] on input "Do you have any other comments you would like to add?" at bounding box center [472, 263] width 635 height 23
paste input "[PERSON_NAME] was a valued member of our team at Hot Bargain. I am confident sh…"
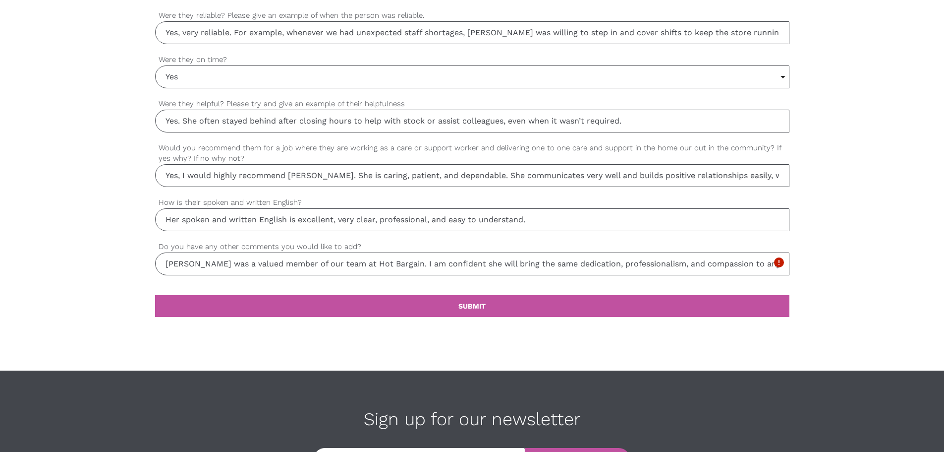
scroll to position [0, 32]
click at [249, 259] on input "[PERSON_NAME] was a valued member of our team at Hot Bargain. I am confident sh…" at bounding box center [472, 263] width 635 height 23
click at [274, 260] on input "[PERSON_NAME] was a valued member of our team at Hot Bargain. I am confident sh…" at bounding box center [472, 263] width 635 height 23
click at [300, 261] on input "[PERSON_NAME] was a valued member of our team at Hot Bargain. I am confident sh…" at bounding box center [472, 263] width 635 height 23
drag, startPoint x: 314, startPoint y: 261, endPoint x: 525, endPoint y: 252, distance: 210.9
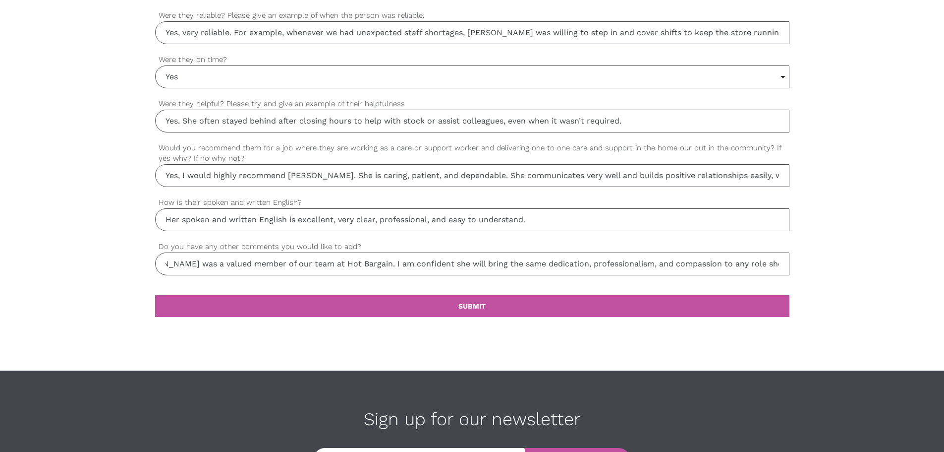
click at [525, 252] on input "[PERSON_NAME] was a valued member of our team at Hot Bargain. I am confident sh…" at bounding box center [472, 263] width 635 height 23
click at [541, 257] on input "[PERSON_NAME] was a valued member of our team at Hot Bargain. I am confident sh…" at bounding box center [472, 263] width 635 height 23
click at [737, 255] on input "[PERSON_NAME] was a valued member of our team at Hot Bargain. I am confident sh…" at bounding box center [472, 263] width 635 height 23
click at [770, 266] on input "[PERSON_NAME] was a valued member of our team at Hot Bargain. I am confident sh…" at bounding box center [472, 263] width 635 height 23
click at [735, 266] on input "[PERSON_NAME] was a valued member of our team at Hot Bargain. I am confident sh…" at bounding box center [472, 263] width 635 height 23
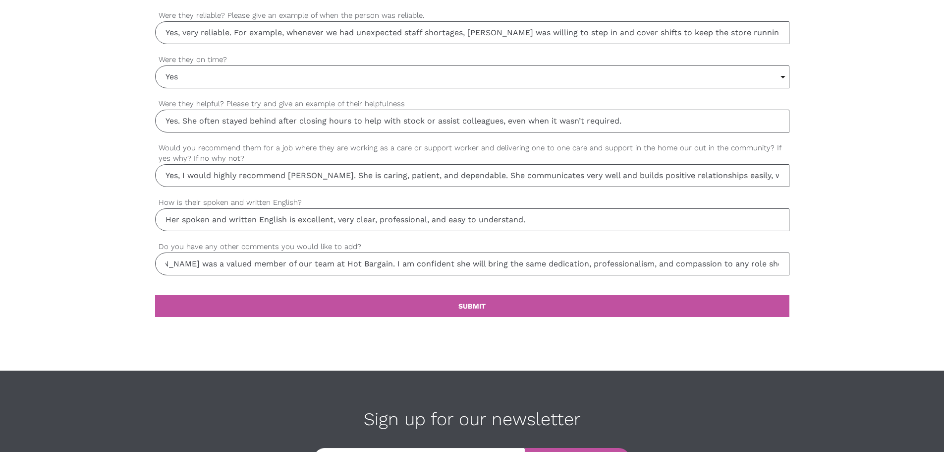
click at [704, 265] on input "[PERSON_NAME] was a valued member of our team at Hot Bargain. I am confident sh…" at bounding box center [472, 263] width 635 height 23
drag, startPoint x: 697, startPoint y: 265, endPoint x: 732, endPoint y: 262, distance: 34.8
click at [732, 262] on input "[PERSON_NAME] was a valued member of our team at Hot Bargain. I am confident sh…" at bounding box center [472, 263] width 635 height 23
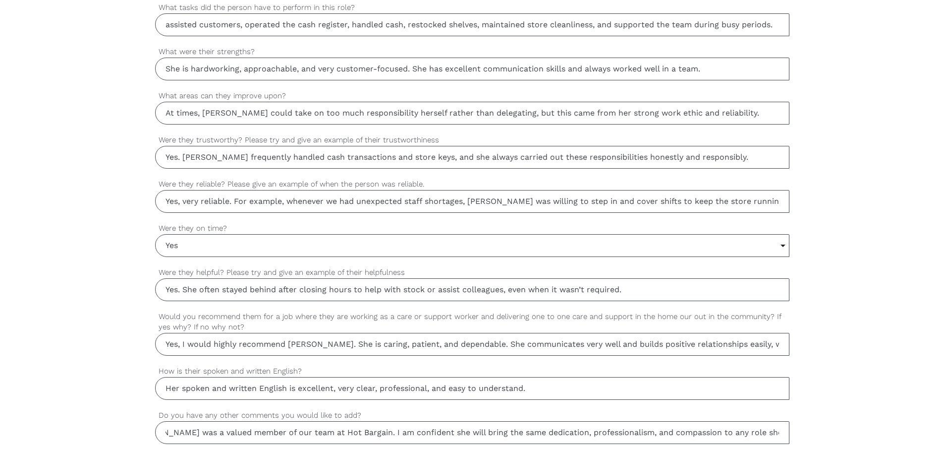
scroll to position [777, 0]
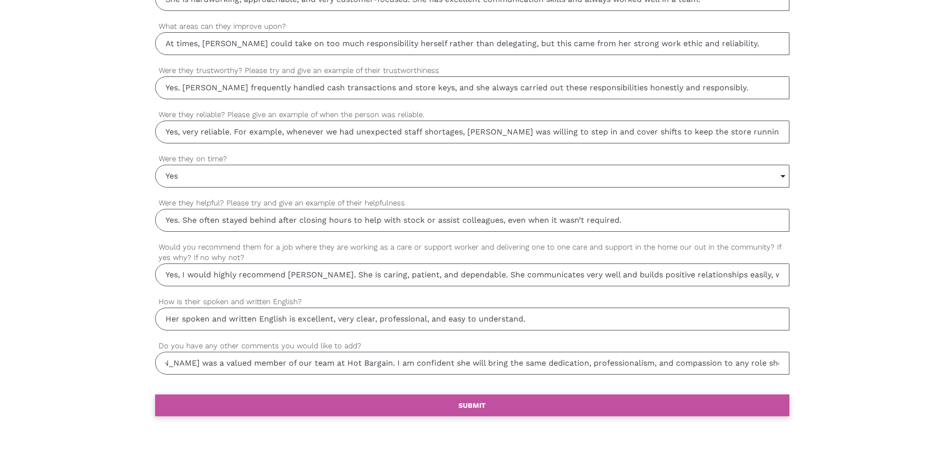
type input "[PERSON_NAME] was a valued member of our team at Hot Bargain. I am confident sh…"
click at [400, 409] on link "settings SUBMIT" at bounding box center [472, 405] width 635 height 22
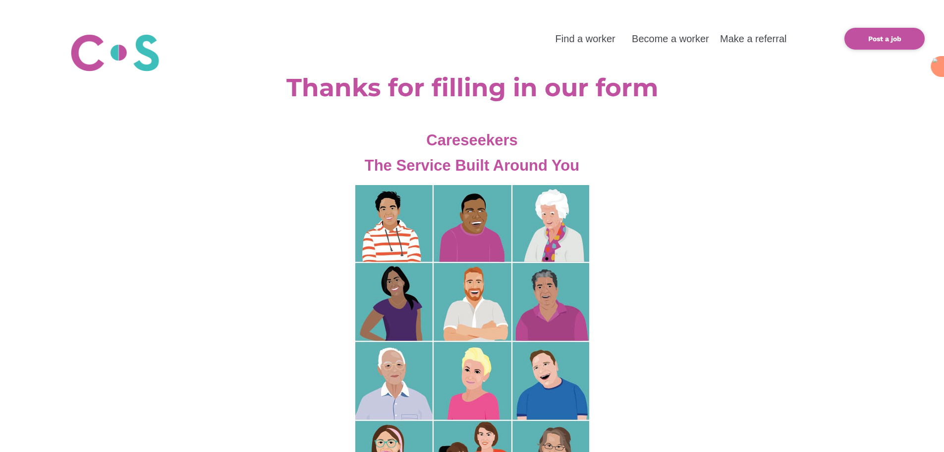
click at [632, 103] on div at bounding box center [472, 105] width 944 height 4
